Goal: Communication & Community: Answer question/provide support

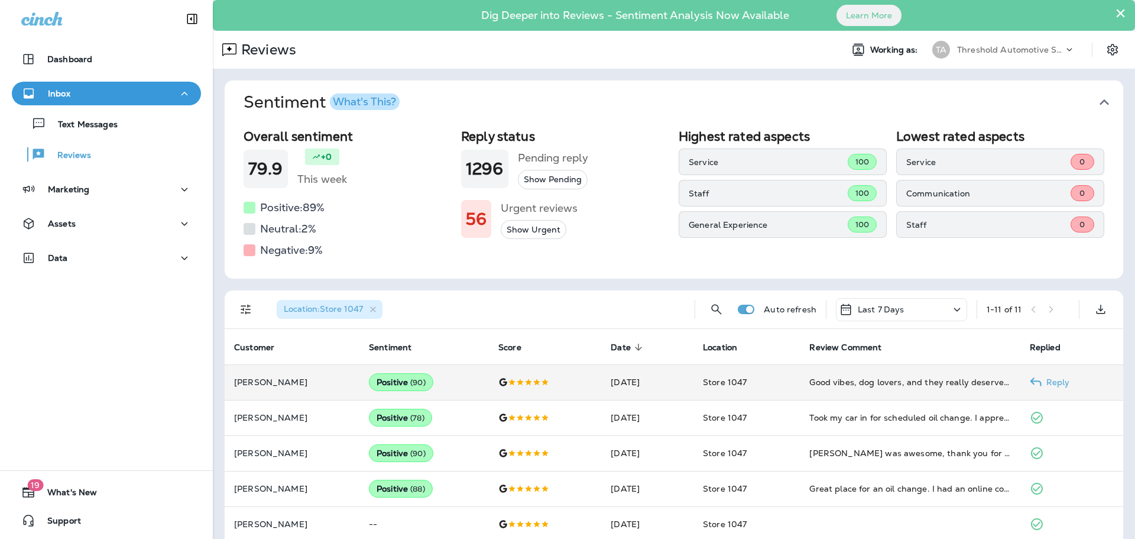
click at [1042, 382] on p "Reply" at bounding box center [1056, 381] width 28 height 9
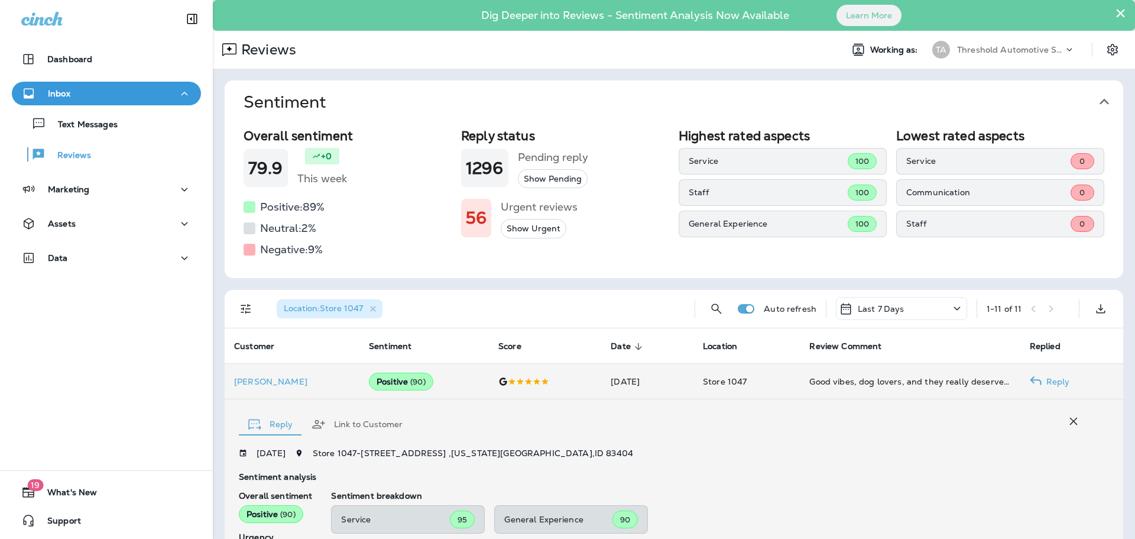
scroll to position [221, 0]
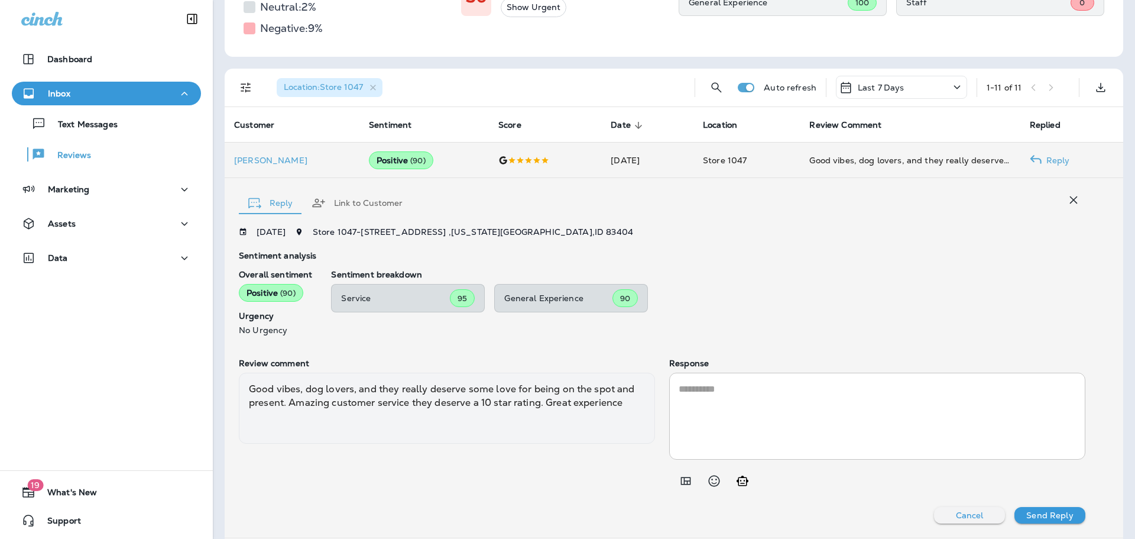
click at [820, 418] on textarea at bounding box center [877, 416] width 397 height 68
click at [740, 484] on icon "Generate AI response" at bounding box center [743, 480] width 12 height 10
type textarea "**********"
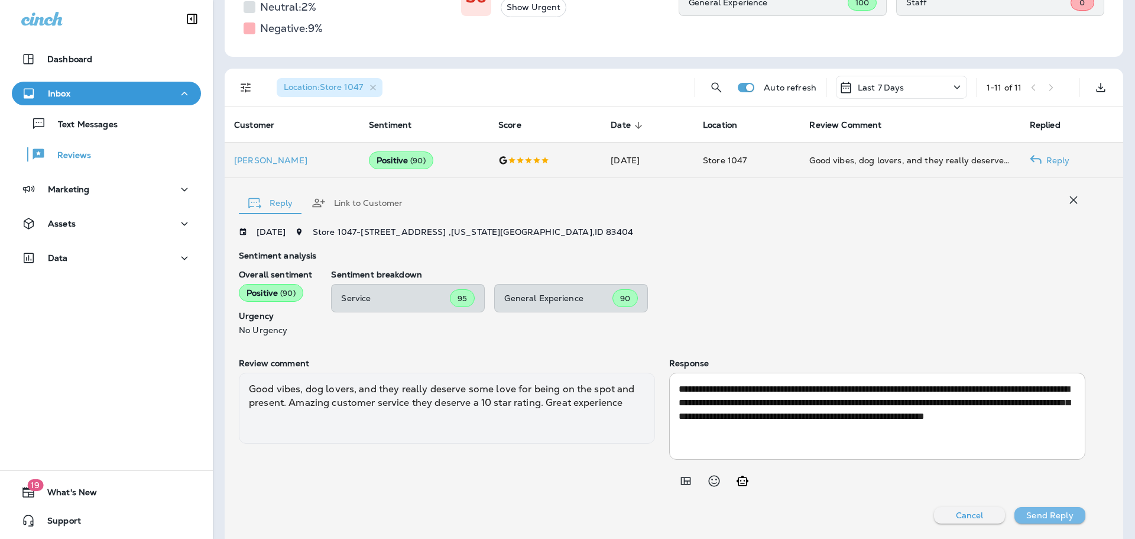
click at [1040, 516] on p "Send Reply" at bounding box center [1050, 514] width 47 height 9
